Goal: Information Seeking & Learning: Learn about a topic

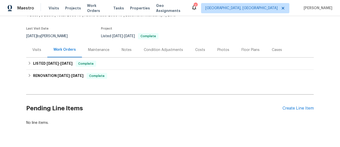
scroll to position [35, 0]
click at [133, 48] on div "Notes" at bounding box center [126, 49] width 22 height 15
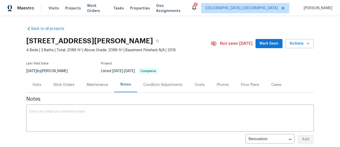
click at [40, 84] on div "Visits" at bounding box center [36, 84] width 9 height 5
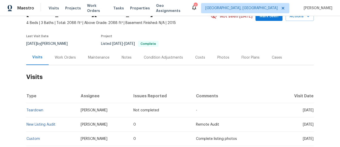
scroll to position [19, 0]
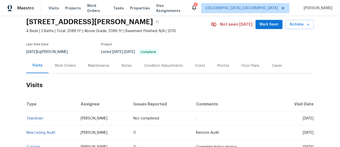
click at [74, 62] on div "Work Orders" at bounding box center [65, 65] width 33 height 15
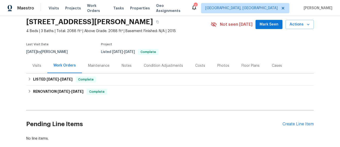
click at [42, 61] on div "Visits" at bounding box center [36, 65] width 21 height 15
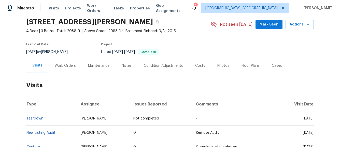
scroll to position [48, 0]
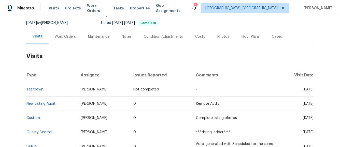
click at [69, 36] on div "Work Orders" at bounding box center [65, 36] width 21 height 5
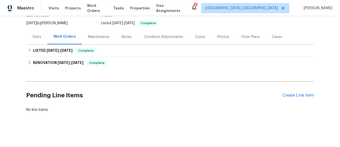
scroll to position [48, 0]
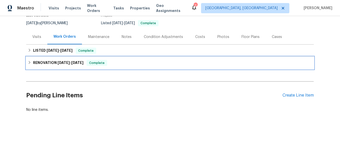
click at [74, 67] on div "RENOVATION [DATE] - [DATE] Complete" at bounding box center [169, 63] width 287 height 12
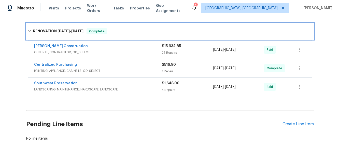
scroll to position [86, 0]
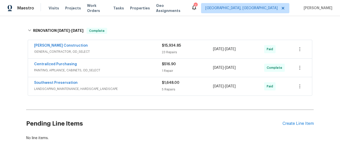
click at [126, 95] on div "Southwest Preservation LANDSCAPING_MAINTENANCE, HARDSCAPE_LANDSCAPE $1,648.00 5…" at bounding box center [170, 86] width 284 height 18
click at [129, 88] on span "LANDSCAPING_MAINTENANCE, HARDSCAPE_LANDSCAPE" at bounding box center [98, 88] width 128 height 5
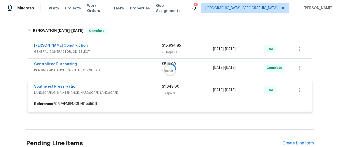
click at [127, 73] on div at bounding box center [169, 70] width 287 height 94
click at [127, 73] on div "Centralized Purchasing PAINTING, APPLIANCE, CABINETS, OD_SELECT" at bounding box center [98, 68] width 128 height 12
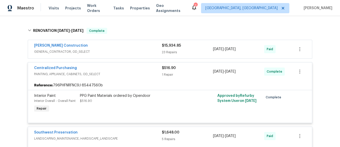
click at [122, 45] on div "[PERSON_NAME] Construction" at bounding box center [98, 46] width 128 height 6
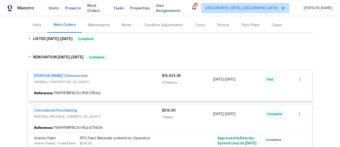
scroll to position [57, 0]
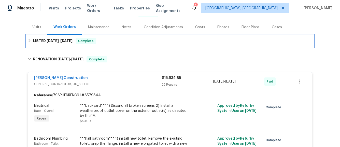
click at [98, 39] on div "LISTED [DATE] - [DATE] Complete" at bounding box center [170, 41] width 284 height 6
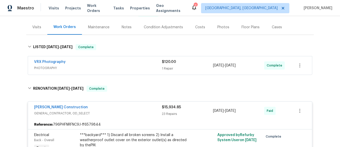
click at [124, 61] on div "VRX Photography" at bounding box center [98, 62] width 128 height 6
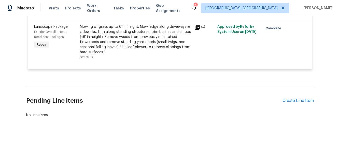
scroll to position [1781, 0]
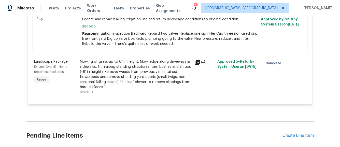
click at [194, 59] on div "44" at bounding box center [204, 76] width 23 height 39
click at [195, 59] on icon at bounding box center [197, 61] width 5 height 5
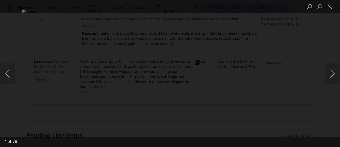
click at [257, 68] on div "Lightbox" at bounding box center [170, 73] width 340 height 147
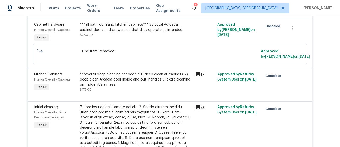
scroll to position [636, 0]
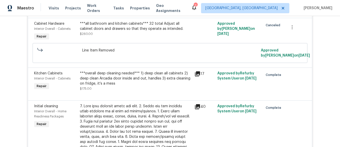
click at [201, 103] on div "40" at bounding box center [204, 106] width 20 height 6
click at [200, 104] on icon at bounding box center [197, 106] width 5 height 5
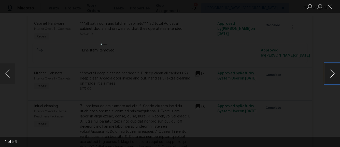
click at [329, 72] on button "Next image" at bounding box center [331, 73] width 15 height 20
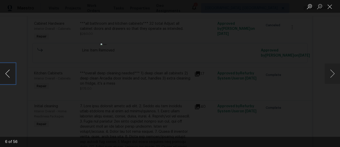
click at [13, 69] on button "Previous image" at bounding box center [7, 73] width 15 height 20
click at [333, 73] on button "Next image" at bounding box center [331, 73] width 15 height 20
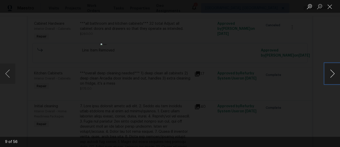
click at [333, 73] on button "Next image" at bounding box center [331, 73] width 15 height 20
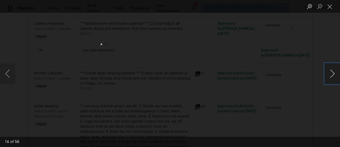
click at [333, 73] on button "Next image" at bounding box center [331, 73] width 15 height 20
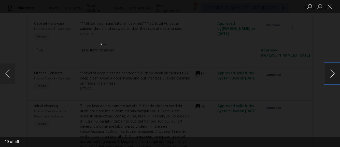
click at [333, 73] on button "Next image" at bounding box center [331, 73] width 15 height 20
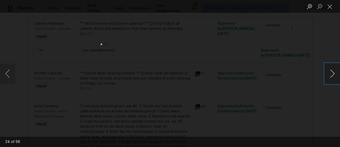
click at [333, 73] on button "Next image" at bounding box center [331, 73] width 15 height 20
click at [11, 70] on button "Previous image" at bounding box center [7, 73] width 15 height 20
click at [329, 69] on button "Next image" at bounding box center [331, 73] width 15 height 20
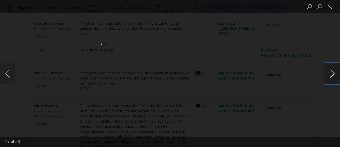
click at [329, 69] on button "Next image" at bounding box center [331, 73] width 15 height 20
click at [330, 69] on button "Next image" at bounding box center [331, 73] width 15 height 20
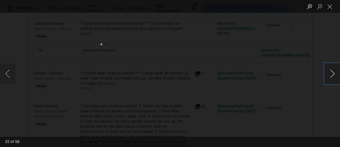
click at [330, 69] on button "Next image" at bounding box center [331, 73] width 15 height 20
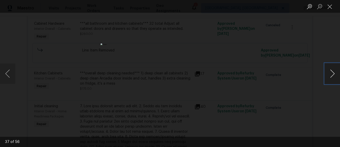
click at [330, 69] on button "Next image" at bounding box center [331, 73] width 15 height 20
click at [331, 69] on button "Next image" at bounding box center [331, 73] width 15 height 20
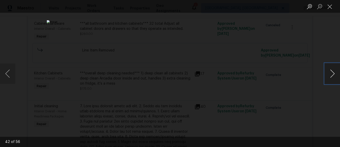
click at [331, 69] on button "Next image" at bounding box center [331, 73] width 15 height 20
click at [332, 69] on button "Next image" at bounding box center [331, 73] width 15 height 20
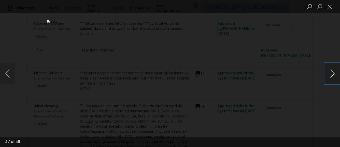
click at [332, 69] on button "Next image" at bounding box center [331, 73] width 15 height 20
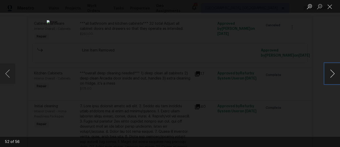
click at [332, 69] on button "Next image" at bounding box center [331, 73] width 15 height 20
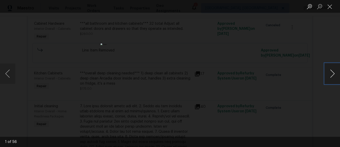
click at [332, 69] on button "Next image" at bounding box center [331, 73] width 15 height 20
click at [333, 69] on button "Next image" at bounding box center [331, 73] width 15 height 20
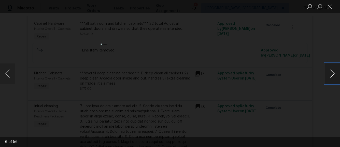
click at [333, 69] on button "Next image" at bounding box center [331, 73] width 15 height 20
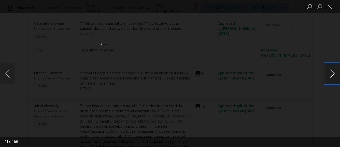
click at [333, 69] on button "Next image" at bounding box center [331, 73] width 15 height 20
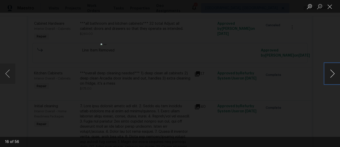
click at [333, 69] on button "Next image" at bounding box center [331, 73] width 15 height 20
click at [8, 82] on button "Previous image" at bounding box center [7, 73] width 15 height 20
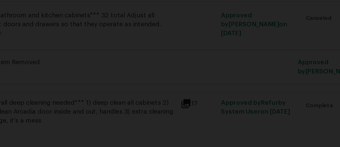
click at [250, 62] on div "Lightbox" at bounding box center [170, 73] width 340 height 147
click at [230, 58] on div "Lightbox" at bounding box center [170, 73] width 340 height 147
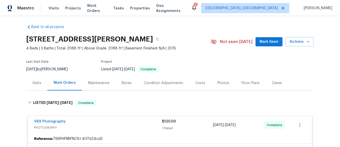
scroll to position [0, 0]
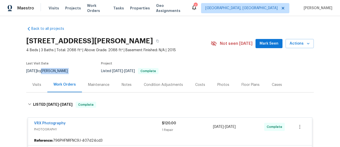
drag, startPoint x: 76, startPoint y: 71, endPoint x: 48, endPoint y: 71, distance: 28.2
click at [48, 71] on div "Last Visit Date [DATE] by [PERSON_NAME] Project Listed [DATE] - [DATE] Complete" at bounding box center [112, 68] width 172 height 18
copy div "[PERSON_NAME]"
